Goal: Browse casually

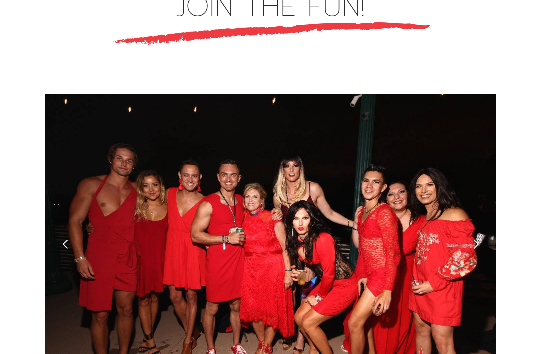
scroll to position [2834, 0]
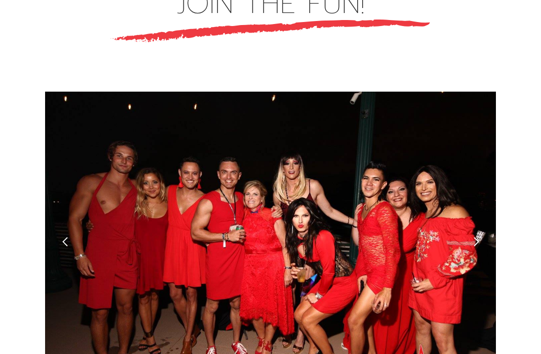
click at [477, 237] on div "next slide" at bounding box center [476, 242] width 11 height 11
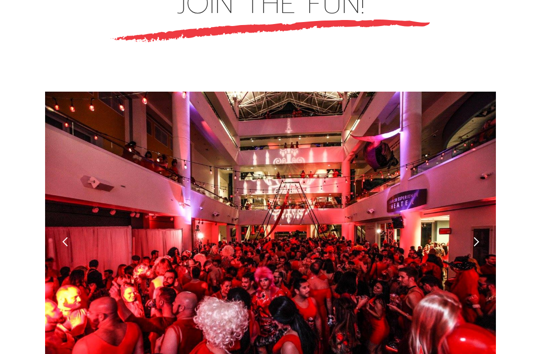
click at [478, 236] on div "next slide" at bounding box center [476, 241] width 11 height 11
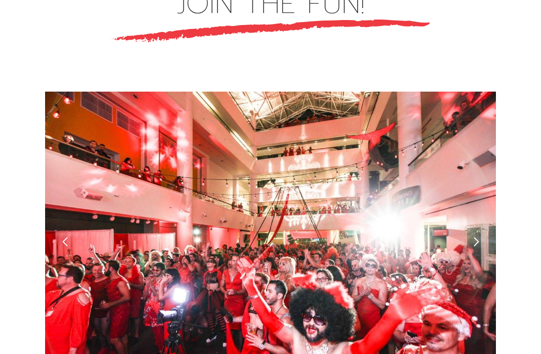
click at [66, 236] on div "previous slide" at bounding box center [65, 241] width 11 height 11
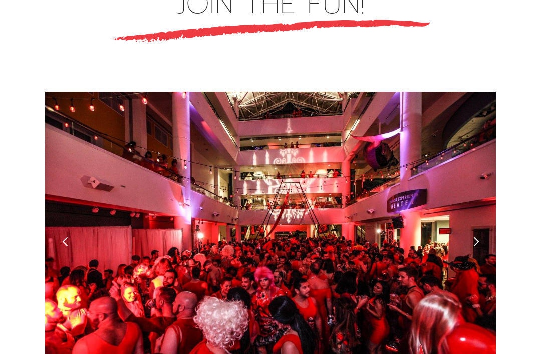
click at [479, 236] on div "next slide" at bounding box center [476, 241] width 11 height 11
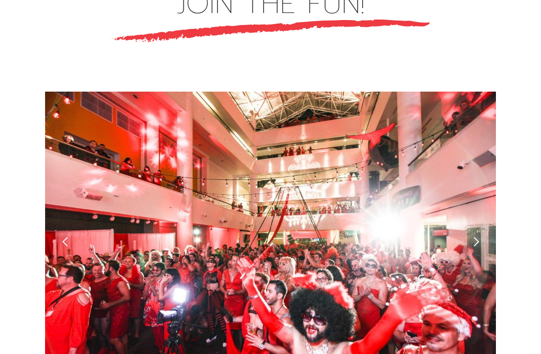
click at [472, 236] on div "next slide" at bounding box center [476, 241] width 11 height 11
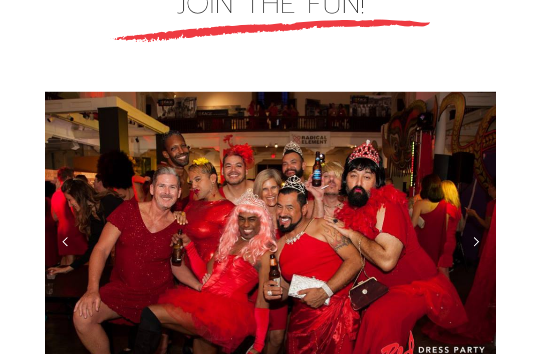
click at [477, 236] on div "next slide" at bounding box center [476, 241] width 11 height 11
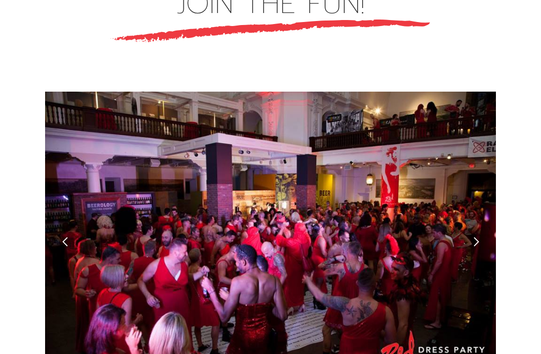
click at [479, 236] on div "next slide" at bounding box center [476, 241] width 11 height 11
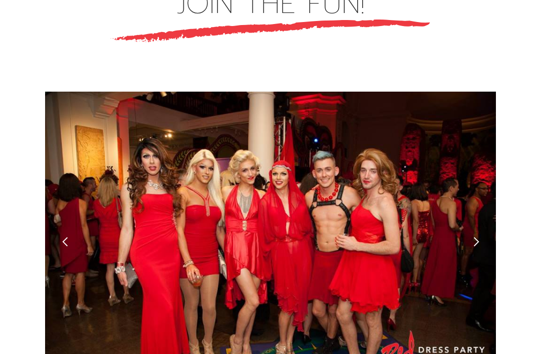
click at [483, 190] on div "next slide" at bounding box center [476, 242] width 40 height 300
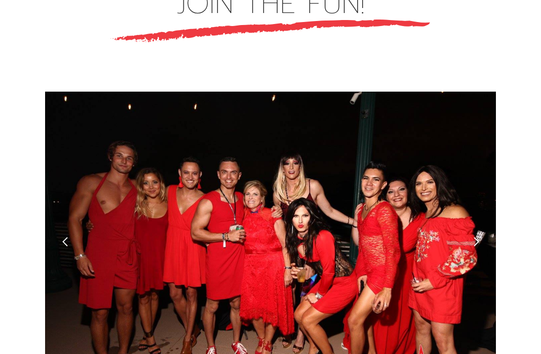
click at [481, 236] on div "next slide" at bounding box center [476, 241] width 11 height 11
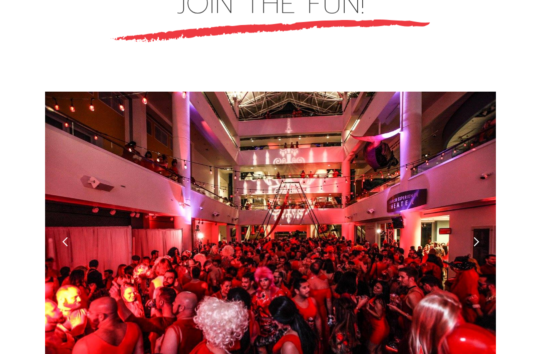
click at [64, 205] on div "previous slide" at bounding box center [65, 242] width 40 height 300
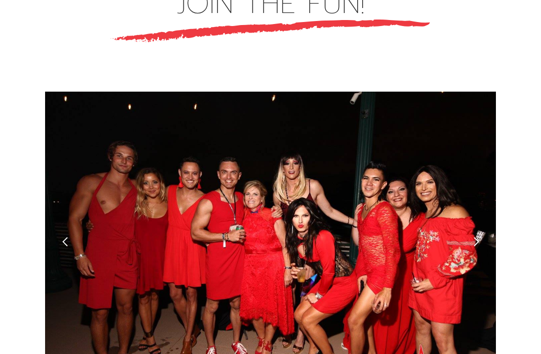
click at [475, 236] on div "next slide" at bounding box center [476, 241] width 11 height 11
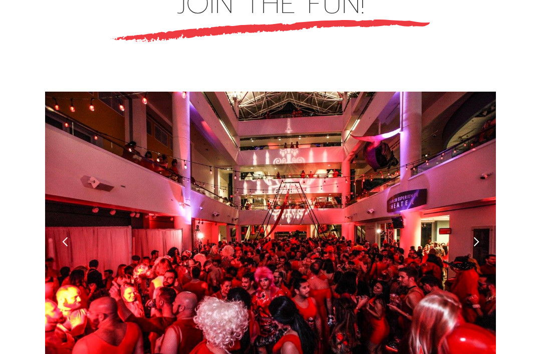
click at [473, 236] on div "next slide" at bounding box center [476, 241] width 11 height 11
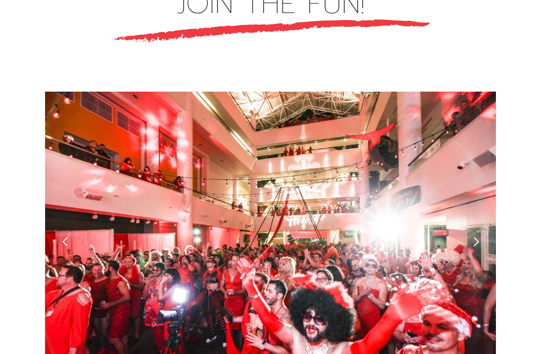
click at [473, 236] on div "next slide" at bounding box center [476, 241] width 11 height 11
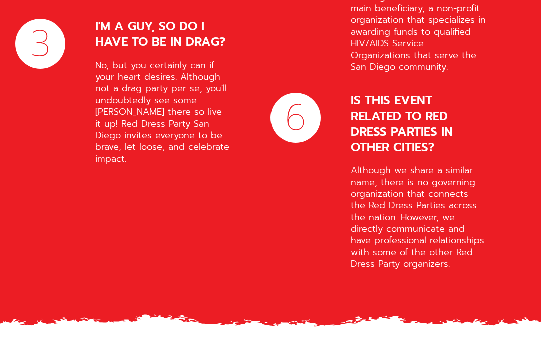
scroll to position [4341, 0]
